Goal: Information Seeking & Learning: Learn about a topic

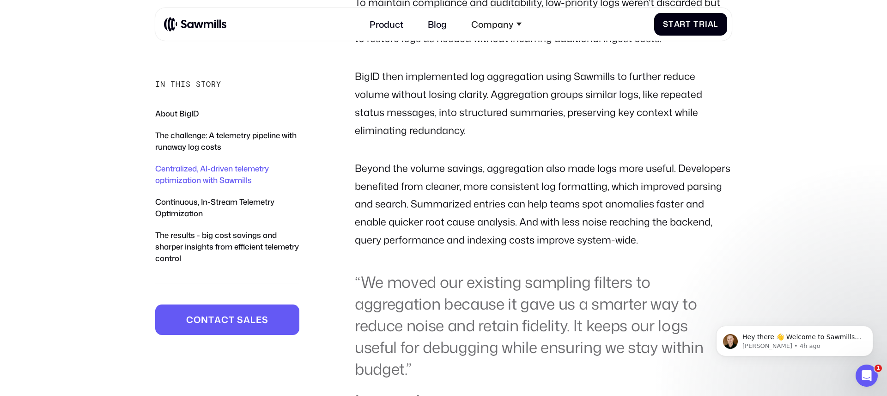
scroll to position [1466, 0]
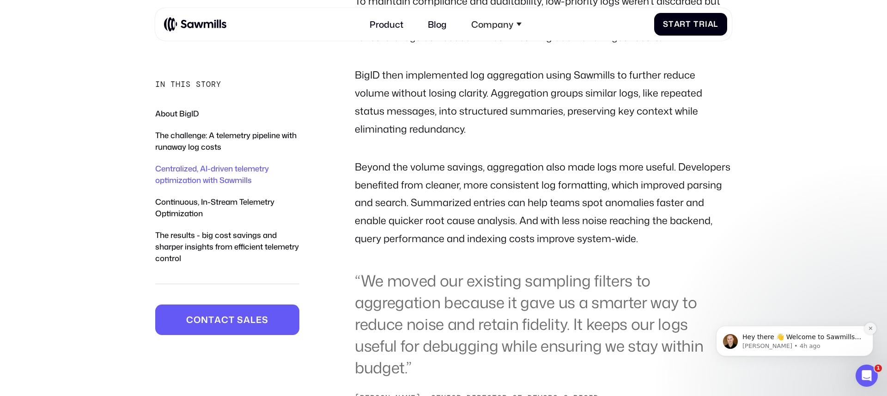
click at [870, 330] on icon "Dismiss notification" at bounding box center [870, 328] width 5 height 5
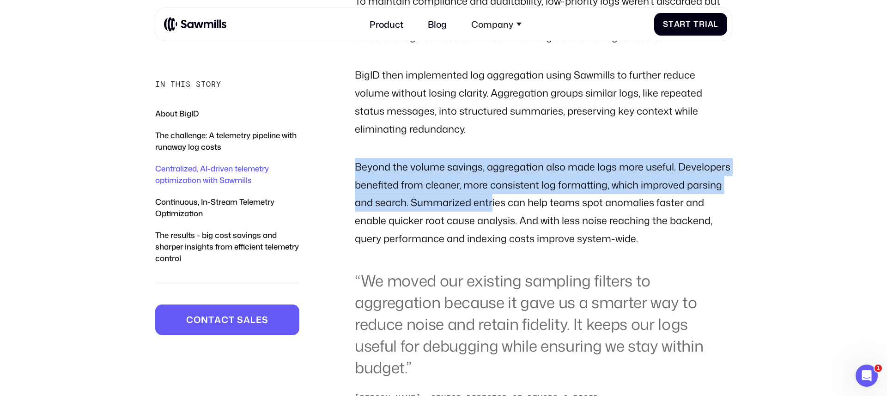
drag, startPoint x: 357, startPoint y: 166, endPoint x: 491, endPoint y: 204, distance: 138.7
click at [491, 204] on p "Beyond the volume savings, aggregation also made logs more useful. Developers b…" at bounding box center [543, 203] width 377 height 90
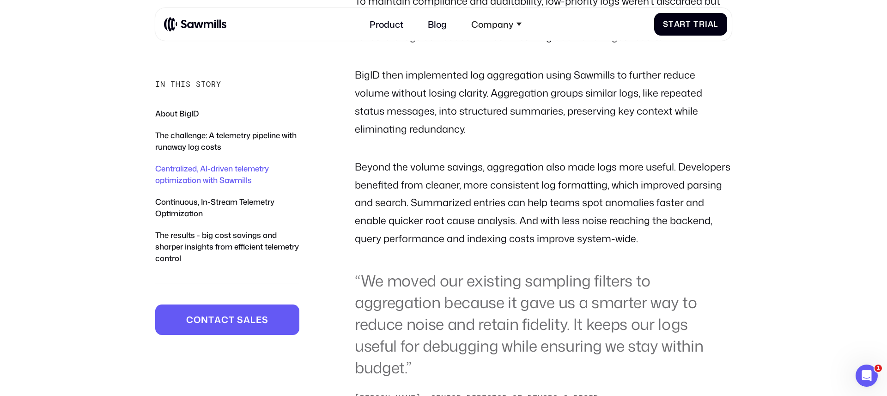
click at [423, 204] on p "Beyond the volume savings, aggregation also made logs more useful. Developers b…" at bounding box center [543, 203] width 377 height 90
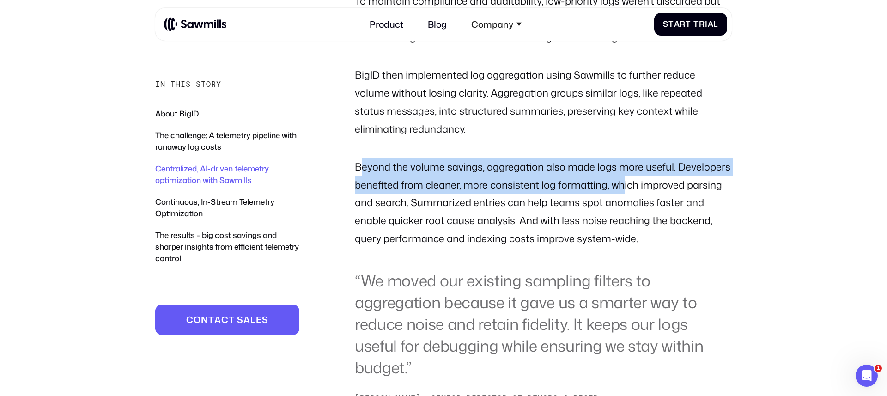
drag, startPoint x: 476, startPoint y: 174, endPoint x: 620, endPoint y: 176, distance: 143.6
click at [620, 176] on p "Beyond the volume savings, aggregation also made logs more useful. Developers b…" at bounding box center [543, 203] width 377 height 90
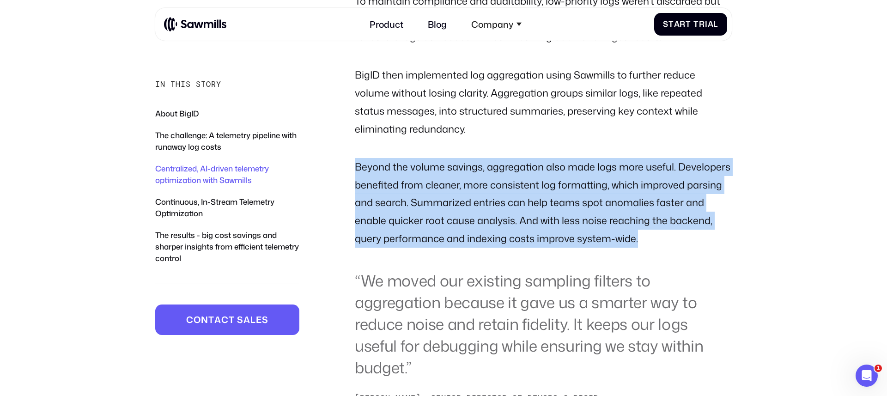
drag, startPoint x: 356, startPoint y: 169, endPoint x: 641, endPoint y: 239, distance: 294.2
click at [641, 239] on p "Beyond the volume savings, aggregation also made logs more useful. Developers b…" at bounding box center [543, 203] width 377 height 90
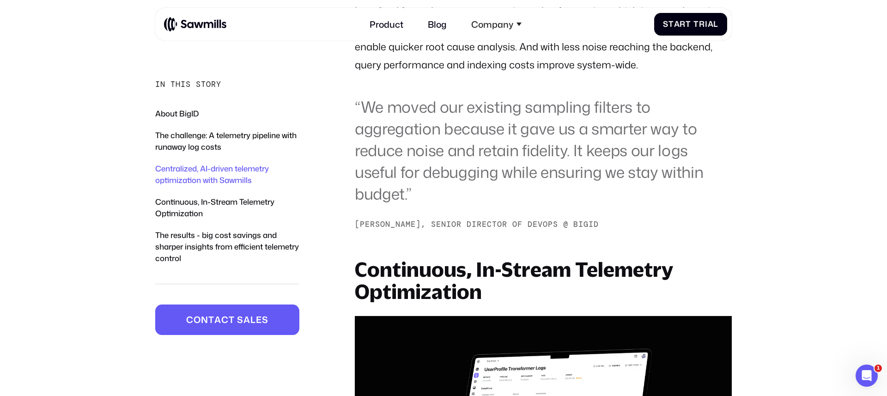
scroll to position [1638, 0]
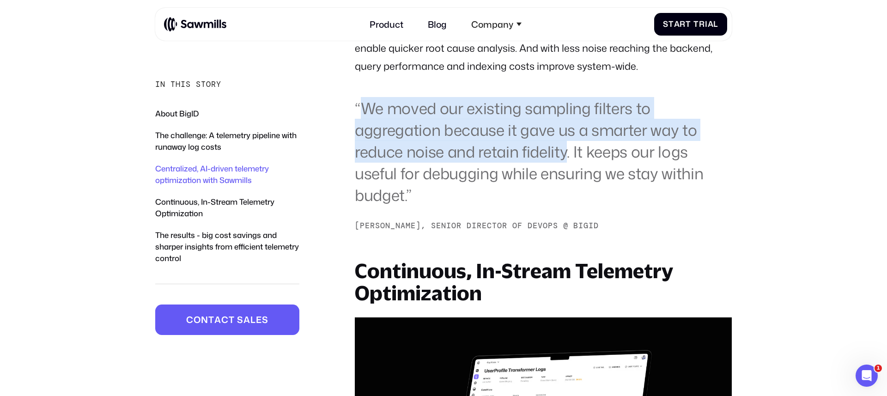
drag, startPoint x: 358, startPoint y: 103, endPoint x: 566, endPoint y: 157, distance: 214.9
click at [566, 157] on blockquote "“We moved our existing sampling filters to aggregation because it gave us a sma…" at bounding box center [543, 151] width 377 height 109
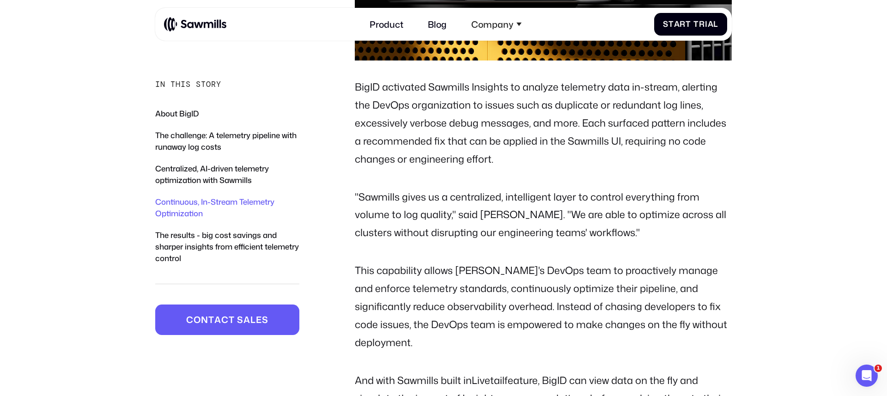
scroll to position [2115, 0]
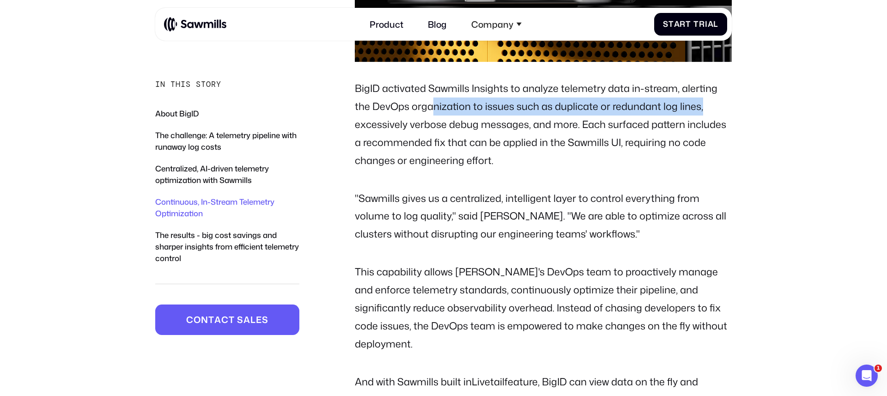
drag, startPoint x: 434, startPoint y: 105, endPoint x: 701, endPoint y: 111, distance: 267.4
click at [701, 111] on p "BigID activated Sawmills Insights to analyze telemetry data in-stream, alerting…" at bounding box center [543, 124] width 377 height 90
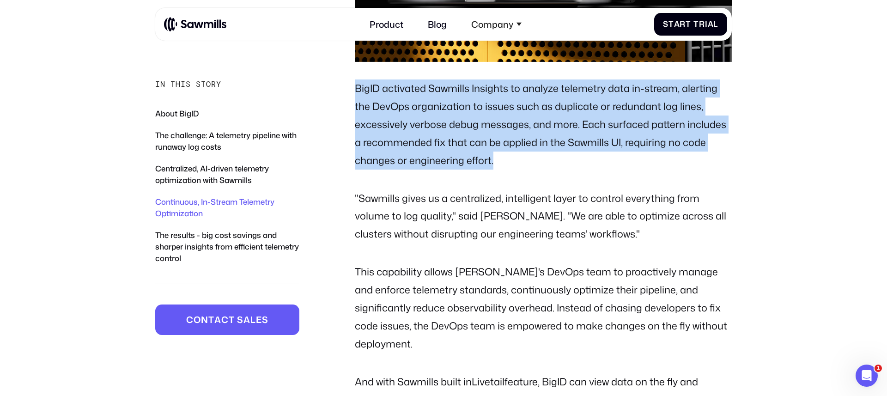
drag, startPoint x: 354, startPoint y: 86, endPoint x: 493, endPoint y: 163, distance: 158.1
click at [493, 163] on p "BigID activated Sawmills Insights to analyze telemetry data in-stream, alerting…" at bounding box center [543, 124] width 377 height 90
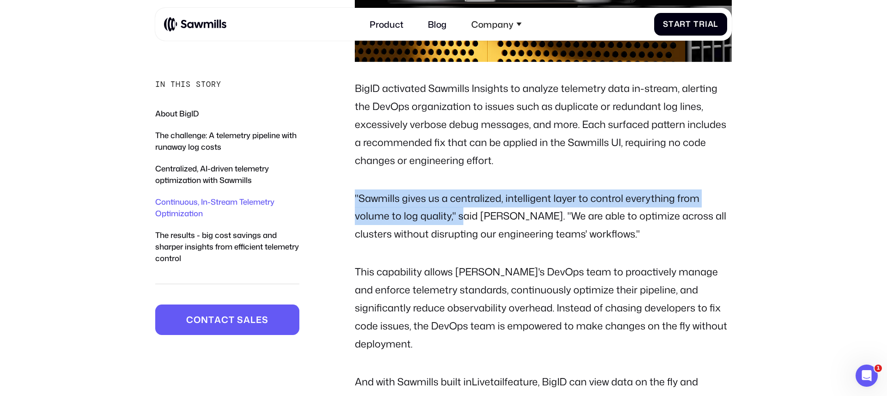
drag, startPoint x: 355, startPoint y: 197, endPoint x: 461, endPoint y: 220, distance: 108.7
click at [461, 220] on p ""Sawmills gives us a centralized, intelligent layer to control everything from …" at bounding box center [543, 216] width 377 height 54
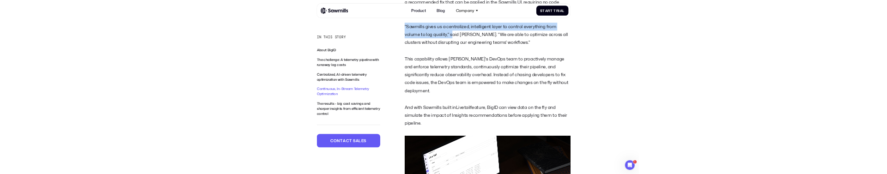
scroll to position [2254, 0]
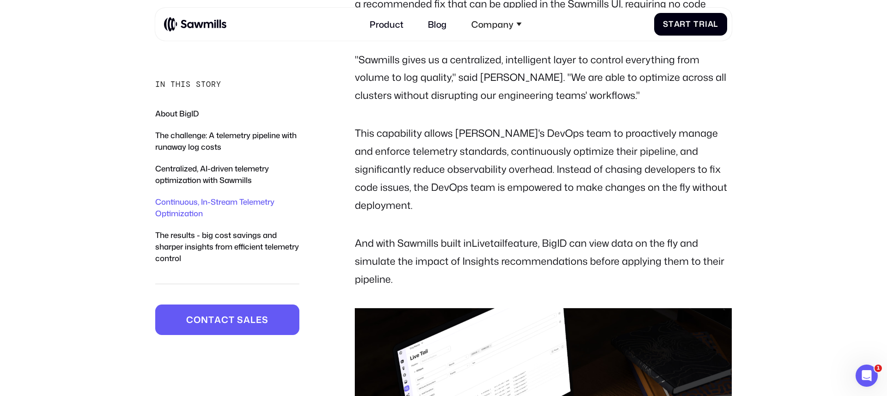
click at [726, 91] on p ""Sawmills gives us a centralized, intelligent layer to control everything from …" at bounding box center [543, 78] width 377 height 54
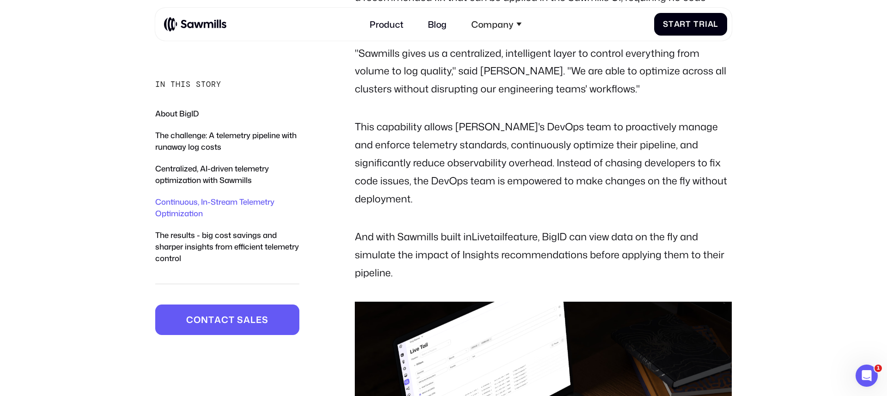
scroll to position [2261, 0]
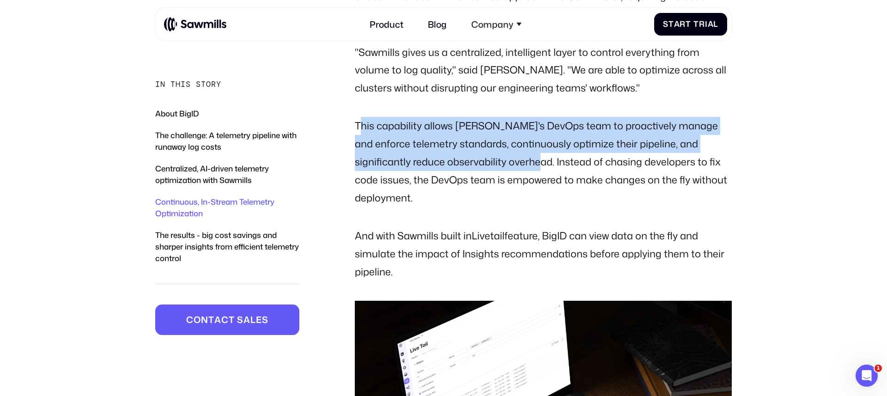
drag, startPoint x: 359, startPoint y: 122, endPoint x: 481, endPoint y: 162, distance: 128.8
click at [481, 162] on p "This capability allows [PERSON_NAME]'s DevOps team to proactively manage and en…" at bounding box center [543, 162] width 377 height 90
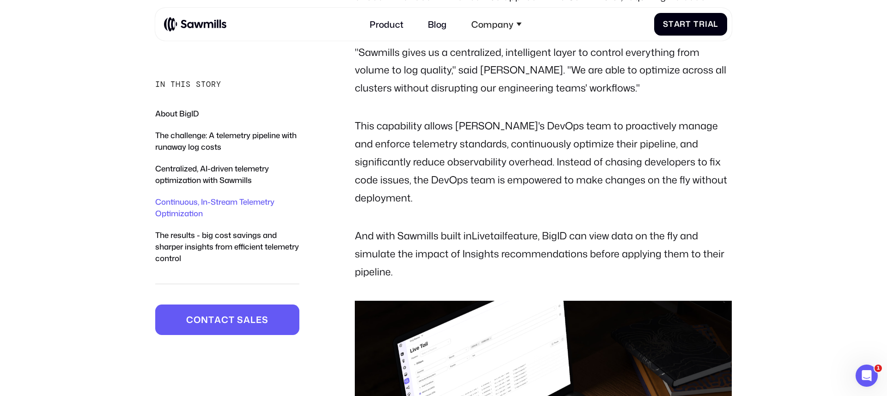
click at [432, 182] on p "This capability allows [PERSON_NAME]'s DevOps team to proactively manage and en…" at bounding box center [543, 162] width 377 height 90
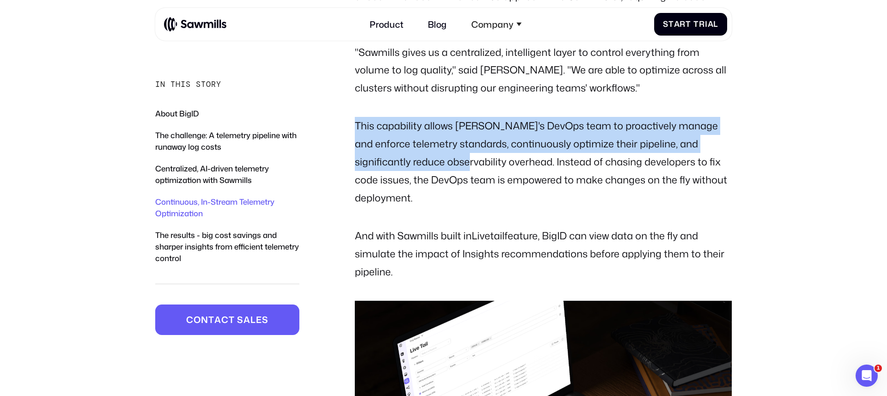
drag, startPoint x: 355, startPoint y: 124, endPoint x: 409, endPoint y: 162, distance: 66.0
click at [409, 161] on p "This capability allows [PERSON_NAME]'s DevOps team to proactively manage and en…" at bounding box center [543, 162] width 377 height 90
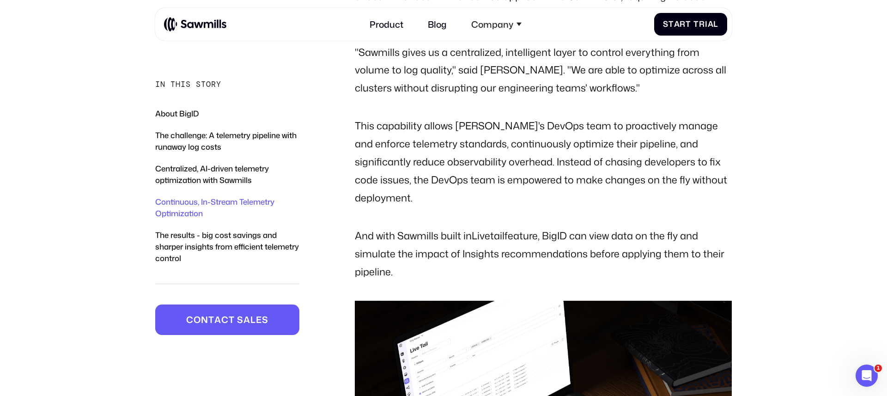
click at [441, 170] on p "This capability allows [PERSON_NAME]'s DevOps team to proactively manage and en…" at bounding box center [543, 162] width 377 height 90
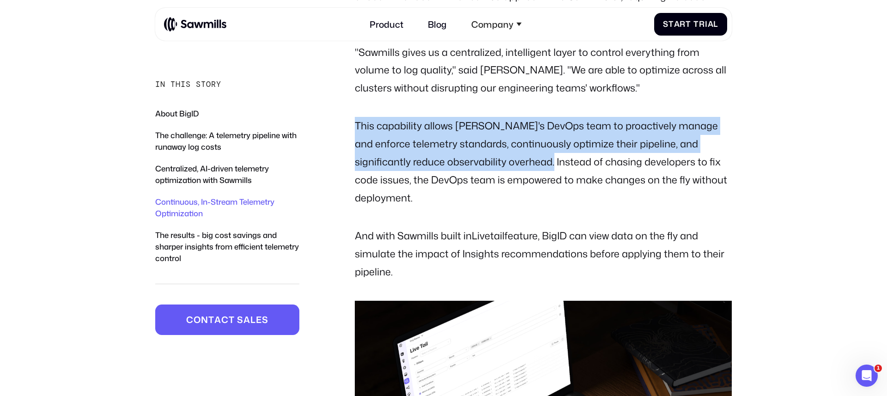
drag, startPoint x: 356, startPoint y: 125, endPoint x: 496, endPoint y: 162, distance: 144.4
click at [496, 162] on p "This capability allows [PERSON_NAME]'s DevOps team to proactively manage and en…" at bounding box center [543, 162] width 377 height 90
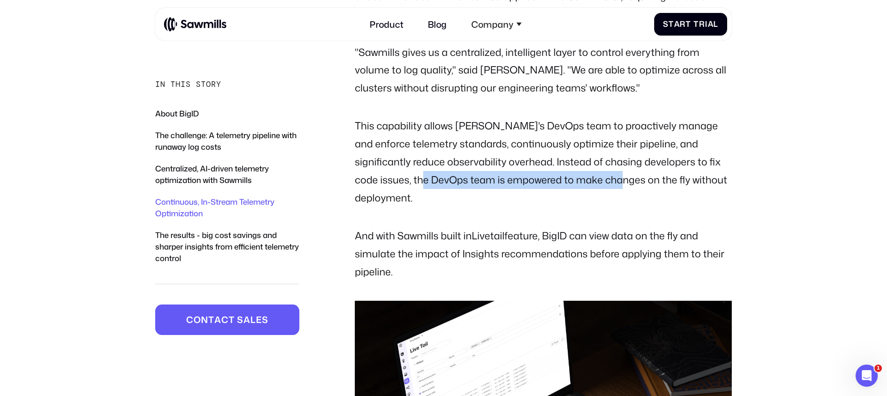
drag, startPoint x: 393, startPoint y: 181, endPoint x: 586, endPoint y: 181, distance: 192.6
click at [586, 181] on p "This capability allows [PERSON_NAME]'s DevOps team to proactively manage and en…" at bounding box center [543, 162] width 377 height 90
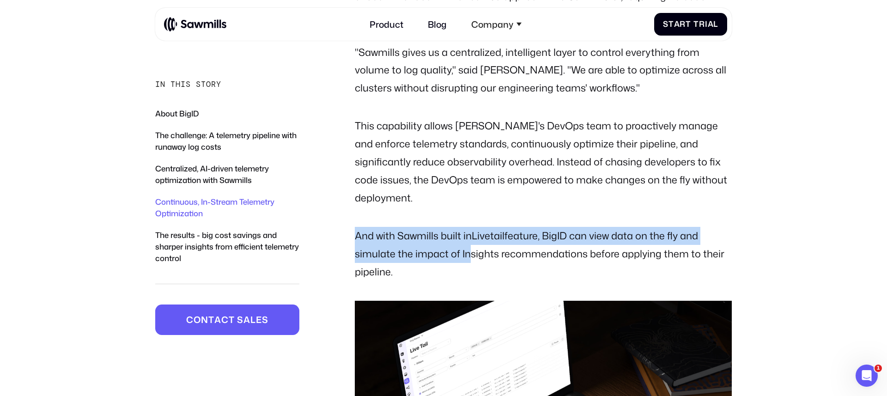
drag, startPoint x: 511, startPoint y: 219, endPoint x: 461, endPoint y: 235, distance: 52.3
click at [463, 234] on p "And with Sawmills built in Livetail feature, BigID can view data on the fly and…" at bounding box center [543, 254] width 377 height 54
click at [461, 235] on p "And with Sawmills built in Livetail feature, BigID can view data on the fly and…" at bounding box center [543, 254] width 377 height 54
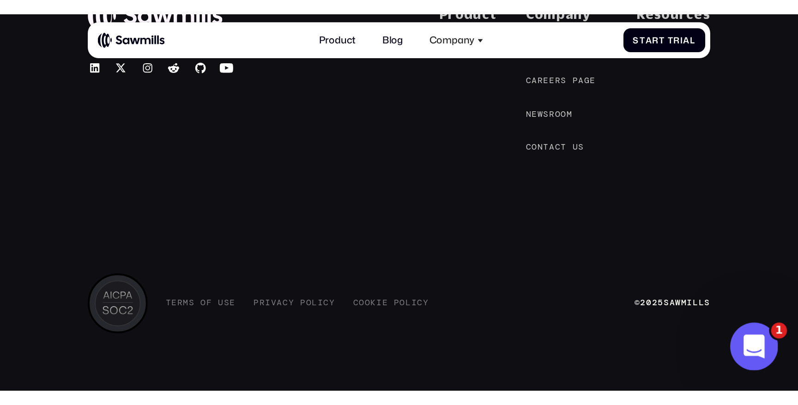
scroll to position [1764, 0]
